Goal: Information Seeking & Learning: Learn about a topic

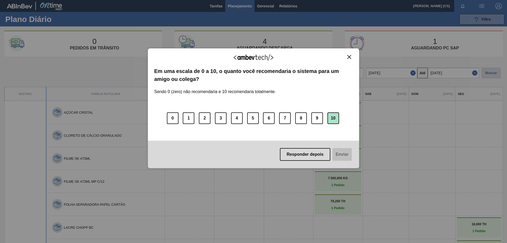
click at [332, 119] on button "10" at bounding box center [334, 118] width 12 height 12
click at [335, 154] on button "Enviar" at bounding box center [342, 154] width 20 height 13
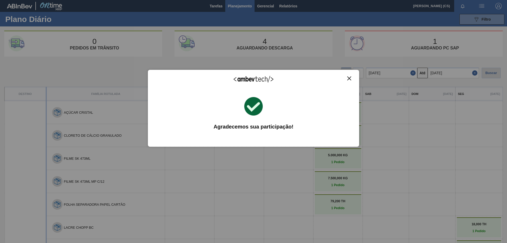
drag, startPoint x: 348, startPoint y: 78, endPoint x: 338, endPoint y: 70, distance: 13.2
click at [348, 78] on img "Close" at bounding box center [349, 78] width 4 height 4
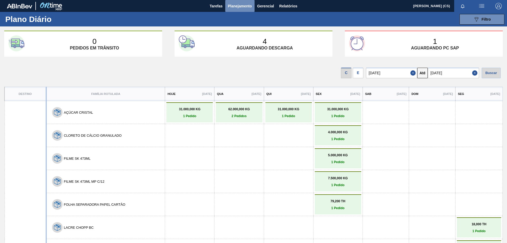
click at [234, 6] on span "Planejamento" at bounding box center [240, 6] width 24 height 6
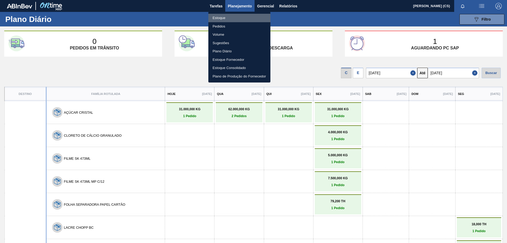
click at [226, 16] on li "Estoque" at bounding box center [239, 18] width 62 height 8
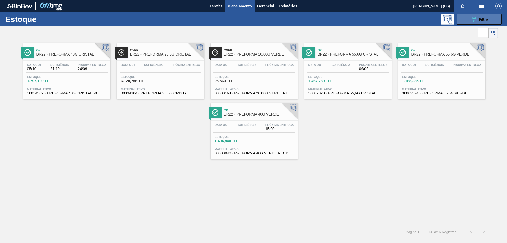
click at [471, 17] on icon "089F7B8B-B2A5-4AFE-B5C0-19BA573D28AC" at bounding box center [474, 19] width 6 height 6
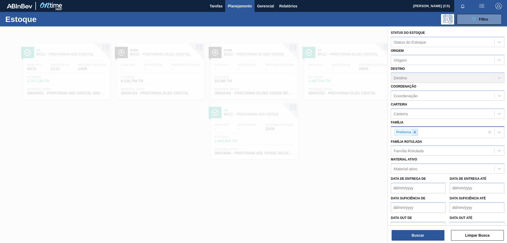
click at [416, 133] on icon at bounding box center [415, 132] width 4 height 4
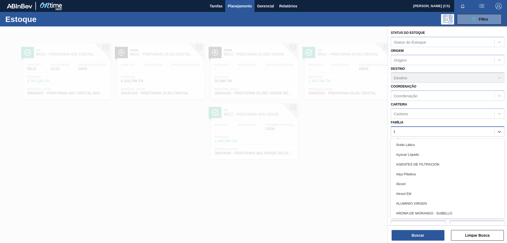
type input "lata"
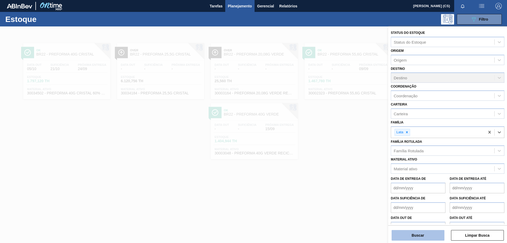
click at [435, 234] on button "Buscar" at bounding box center [418, 235] width 53 height 11
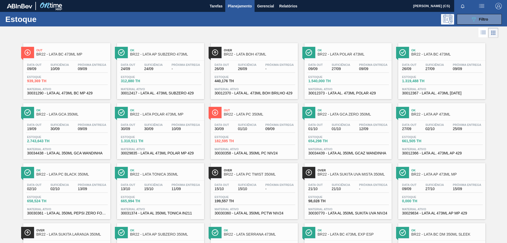
click at [72, 54] on span "BR22 - LATA BC 473ML MP" at bounding box center [71, 54] width 71 height 4
